Goal: Find specific page/section: Find specific page/section

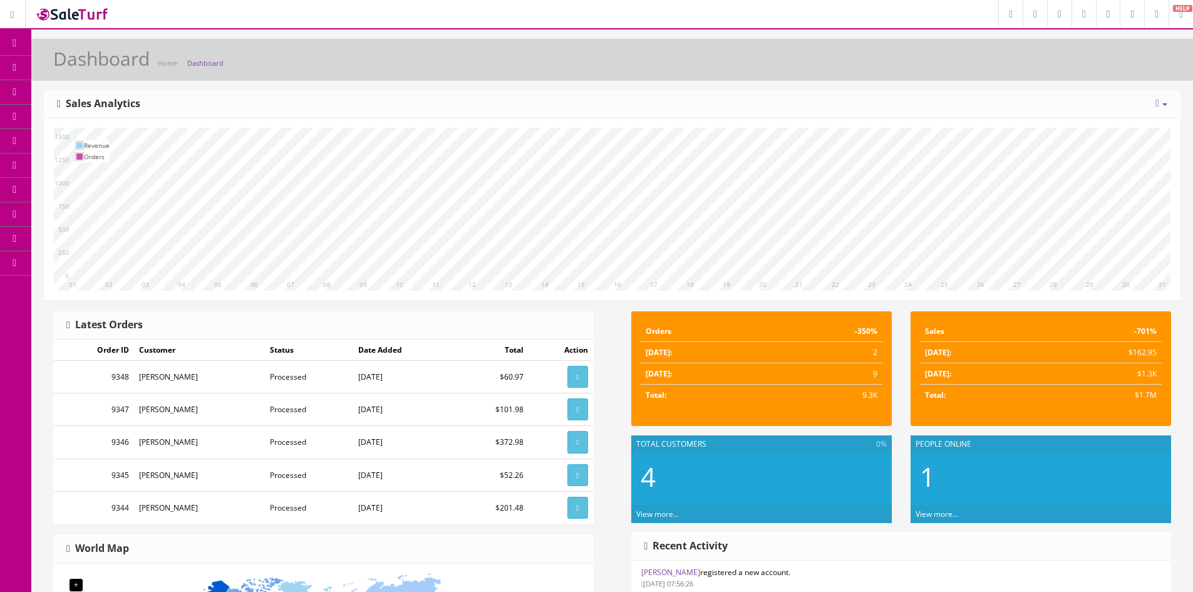
click at [100, 77] on link "Products" at bounding box center [97, 68] width 132 height 24
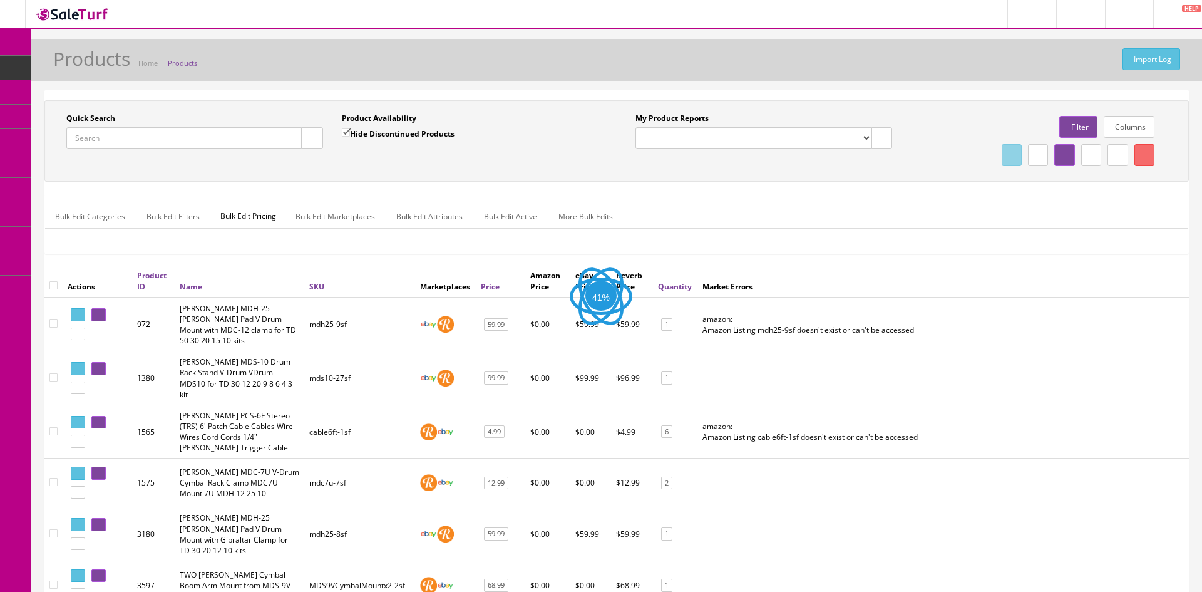
click at [138, 138] on input "Quick Search" at bounding box center [183, 138] width 235 height 22
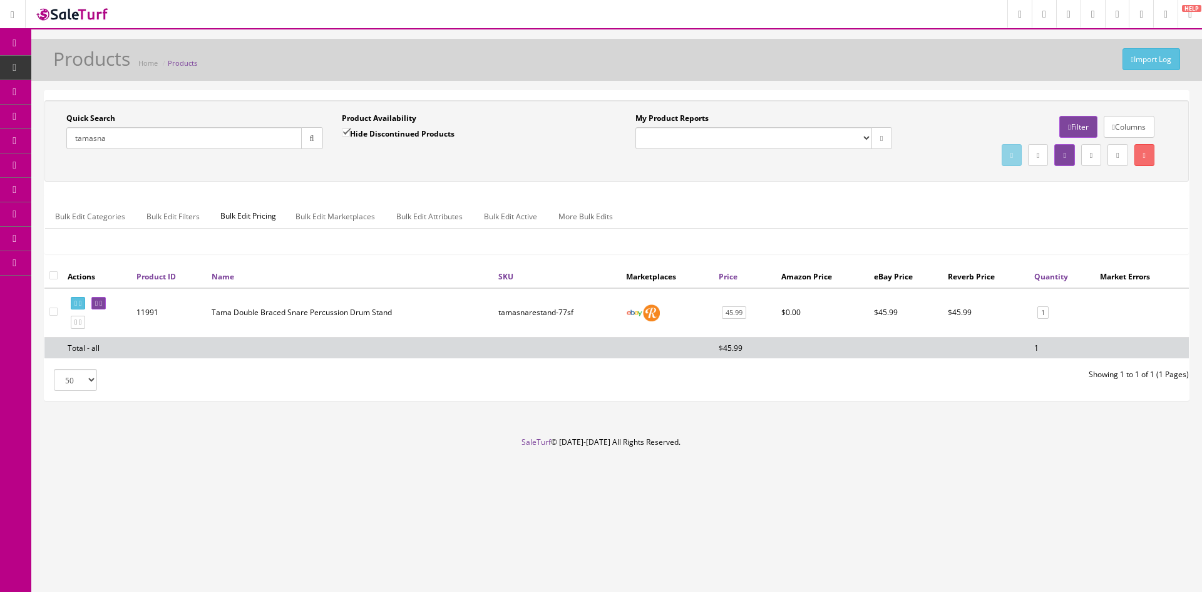
drag, startPoint x: 134, startPoint y: 140, endPoint x: 54, endPoint y: 142, distance: 79.6
click at [54, 142] on div "Quick Search [GEOGRAPHIC_DATA] Date From Product Availability Hide Discontinued…" at bounding box center [332, 136] width 569 height 46
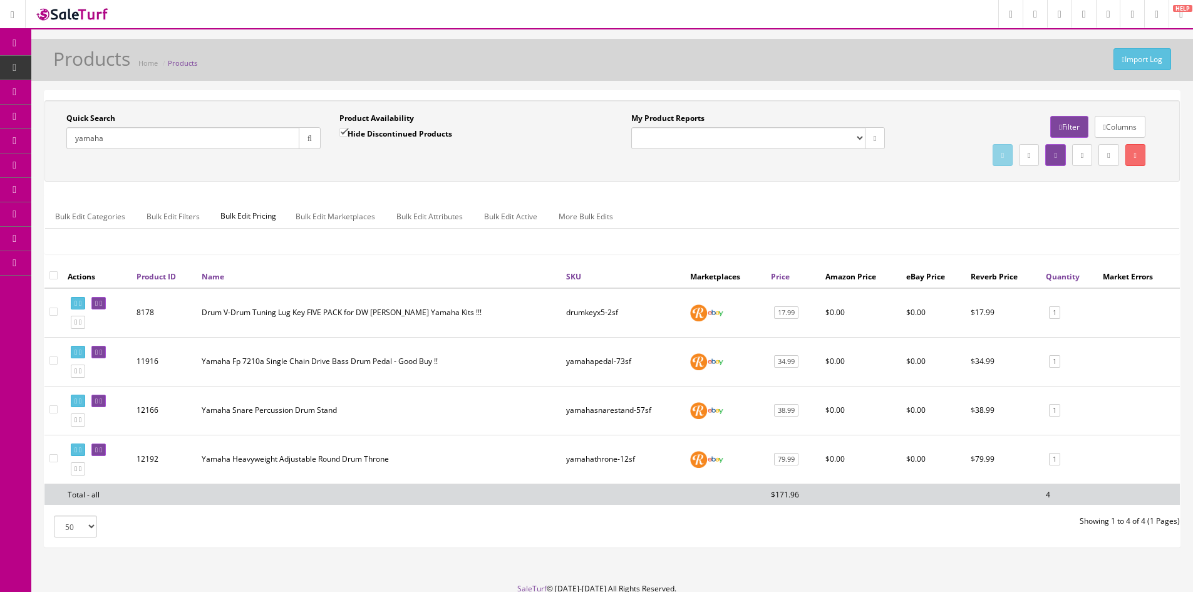
drag, startPoint x: 118, startPoint y: 137, endPoint x: 46, endPoint y: 137, distance: 71.4
click at [46, 137] on div "Quick Search yamaha Date From Product Availability Hide Discontinued Products D…" at bounding box center [611, 140] width 1135 height 81
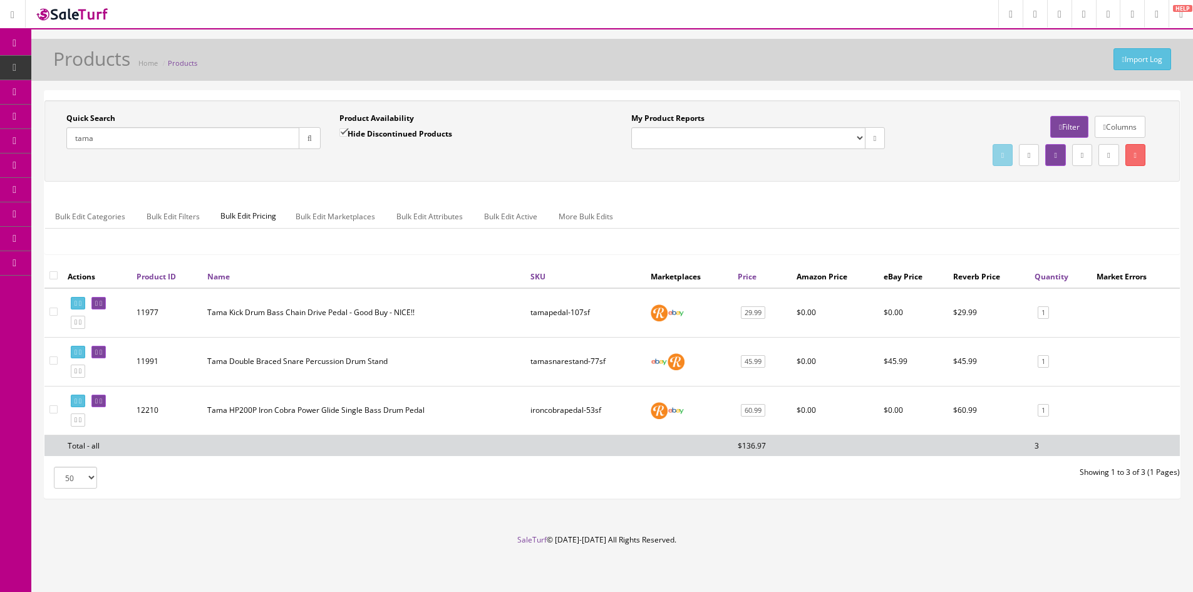
drag, startPoint x: 134, startPoint y: 143, endPoint x: 58, endPoint y: 138, distance: 76.6
click at [58, 138] on div "Quick Search tama Date From" at bounding box center [193, 136] width 273 height 46
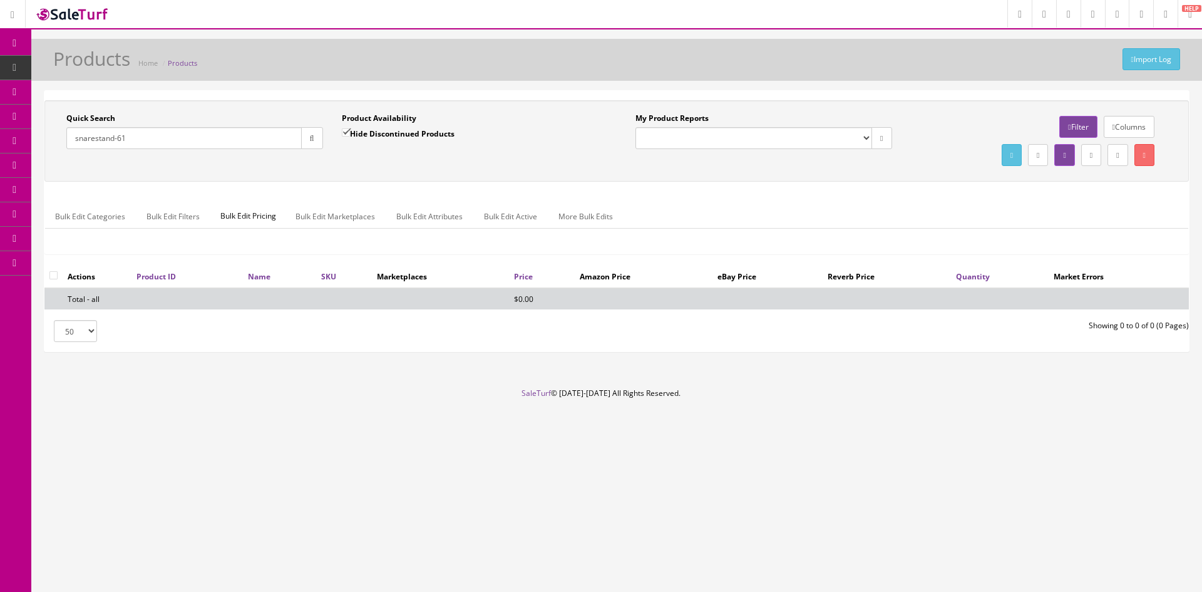
type input "snarestand-61"
